Goal: Information Seeking & Learning: Learn about a topic

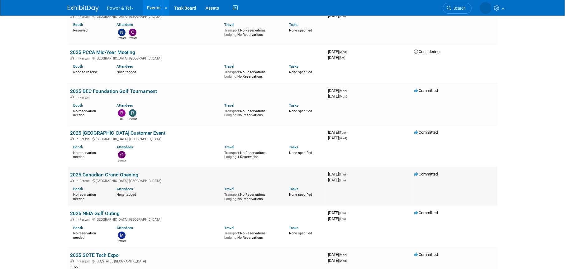
scroll to position [716, 0]
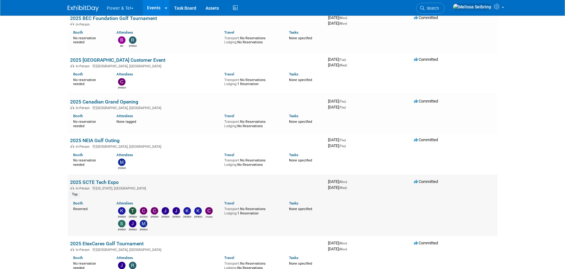
click at [112, 177] on td "2025 SCTE Tech Expo In-Person [US_STATE], [GEOGRAPHIC_DATA] Top Booth Reserved …" at bounding box center [197, 204] width 258 height 61
click at [112, 181] on link "2025 SCTE Tech Expo" at bounding box center [94, 182] width 49 height 6
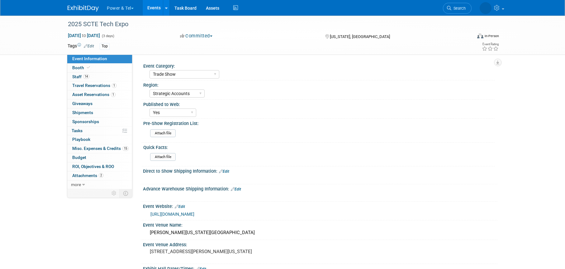
select select "Trade Show"
select select "Strategic Accounts"
select select "Yes"
click at [77, 66] on span "Booth" at bounding box center [81, 67] width 19 height 5
